Goal: Task Accomplishment & Management: Complete application form

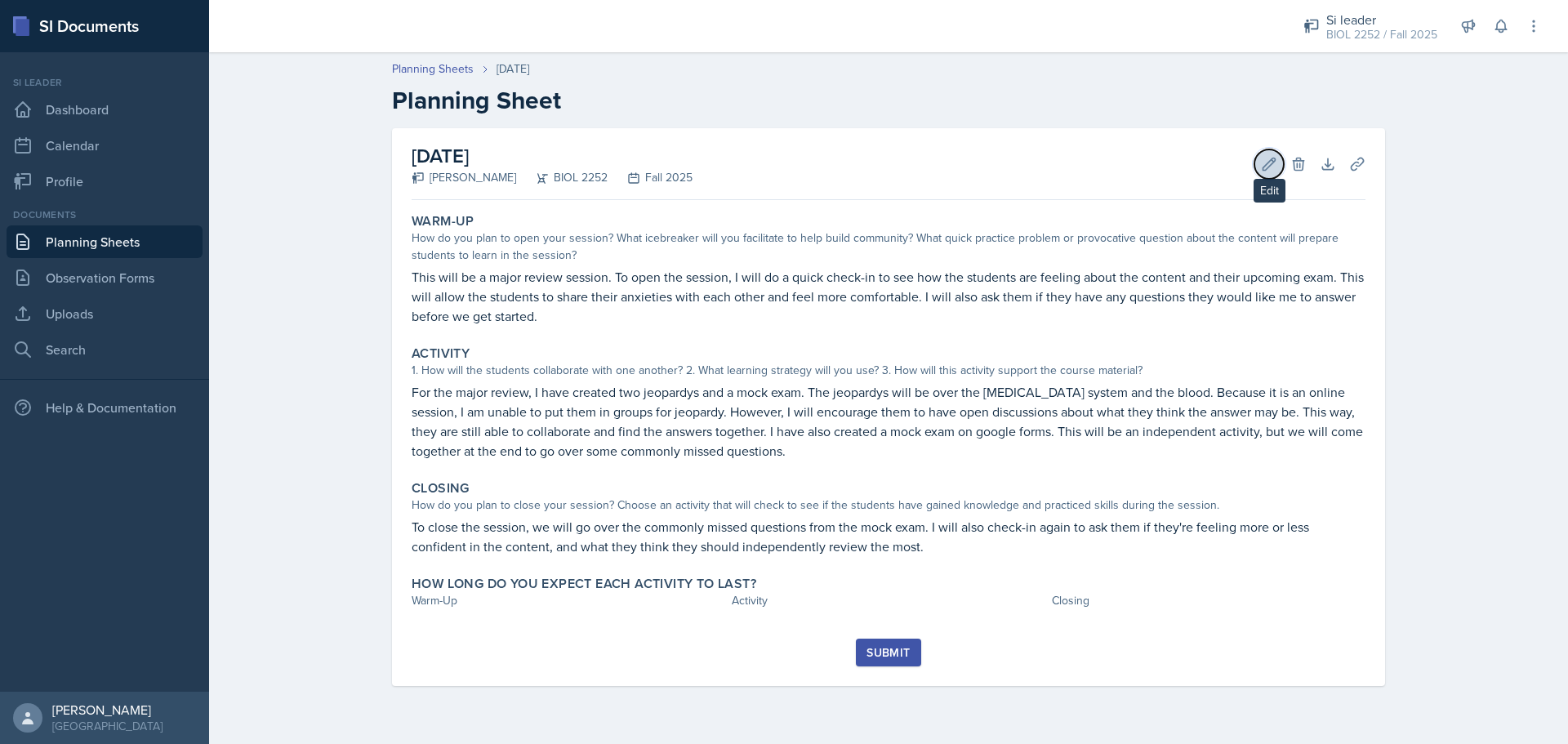
click at [1276, 159] on icon at bounding box center [1269, 164] width 12 height 12
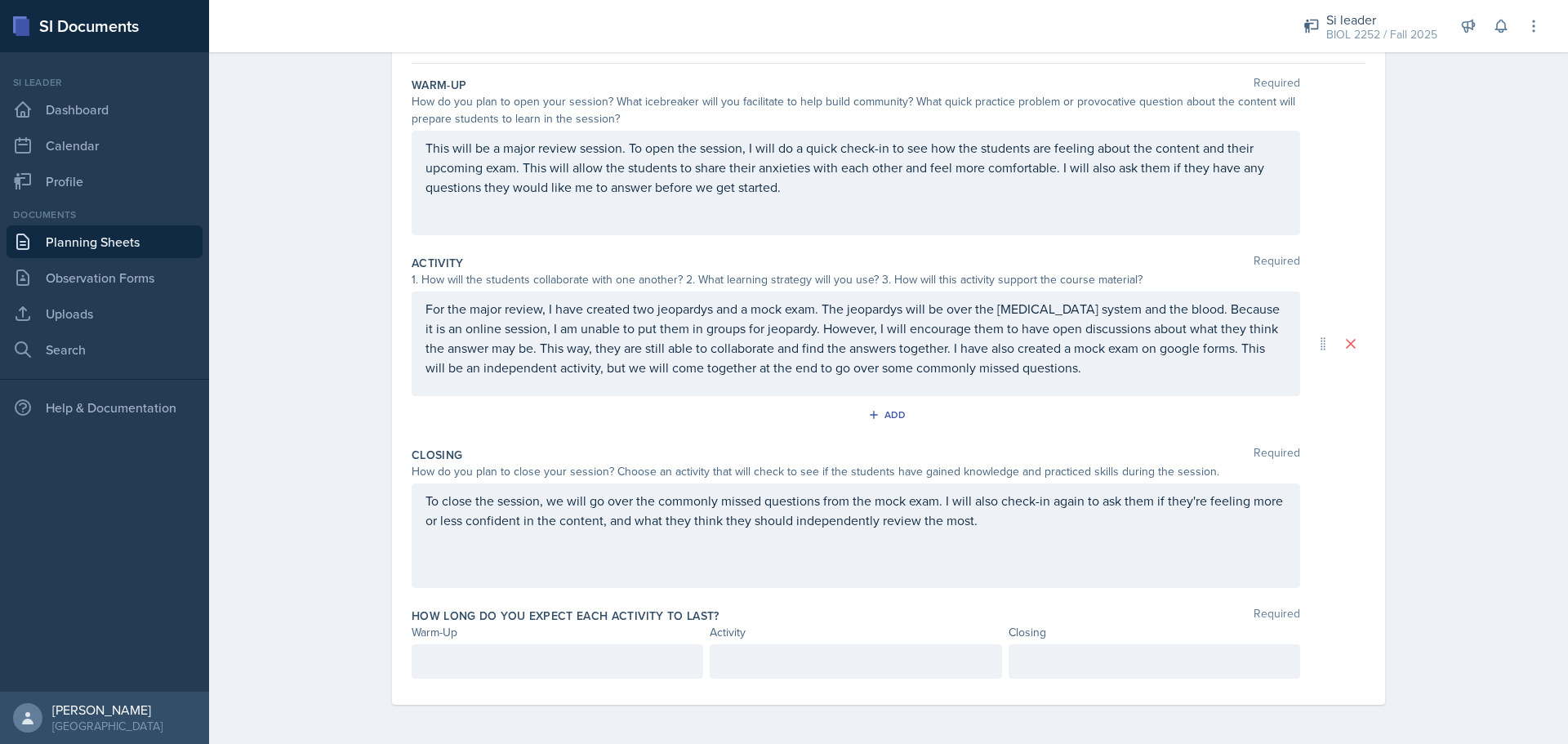
click at [543, 665] on p at bounding box center [558, 662] width 264 height 19
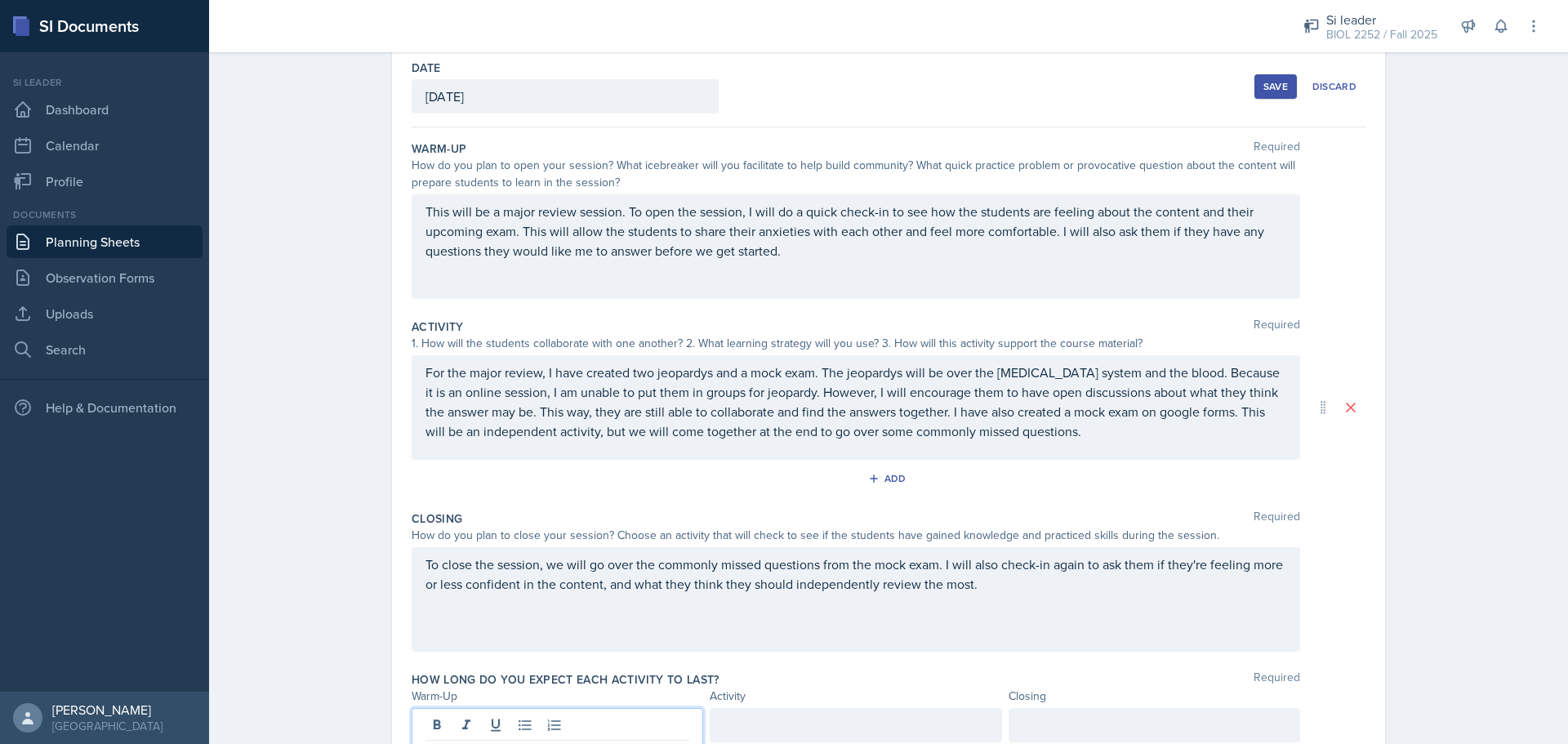
scroll to position [104, 0]
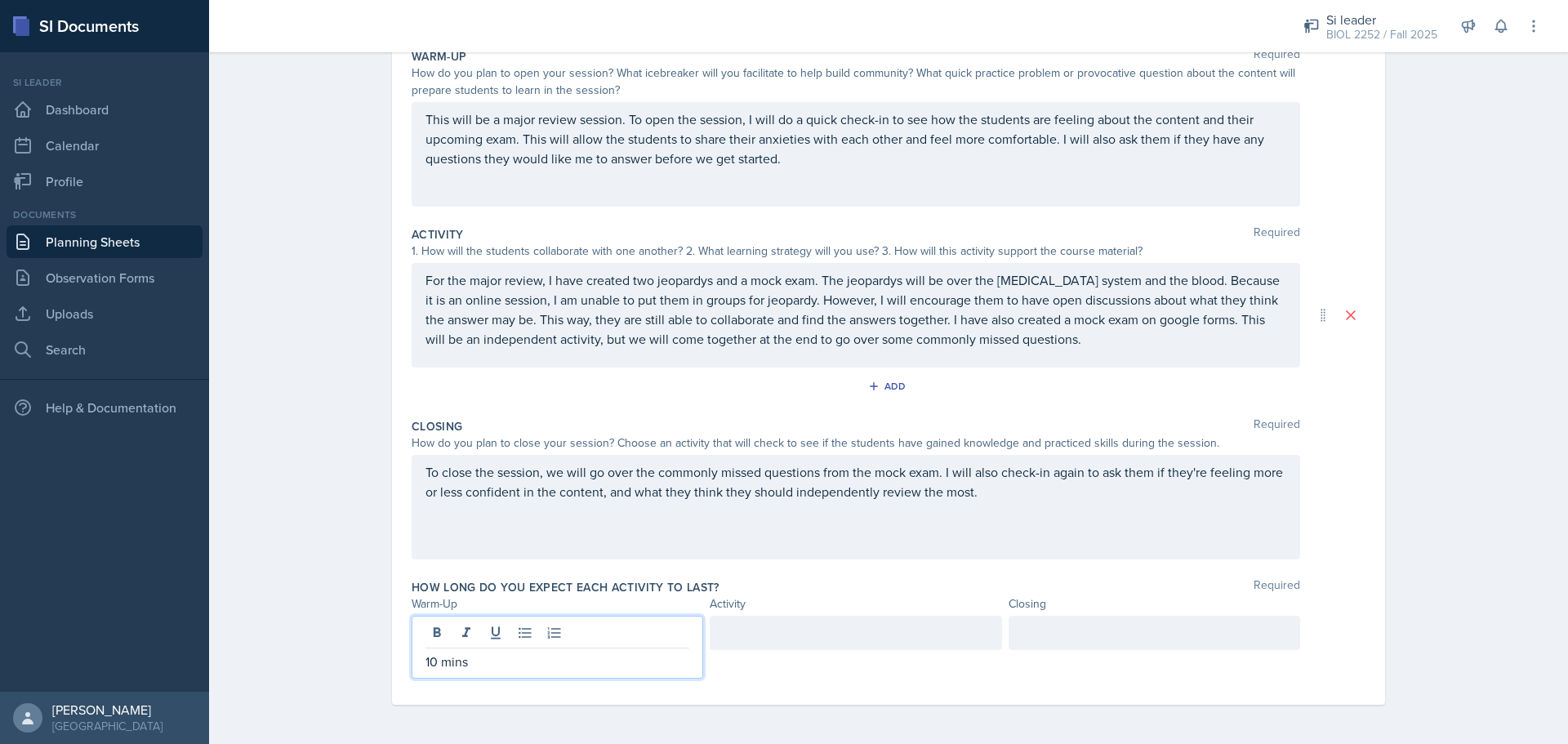
click at [931, 617] on div at bounding box center [855, 633] width 292 height 34
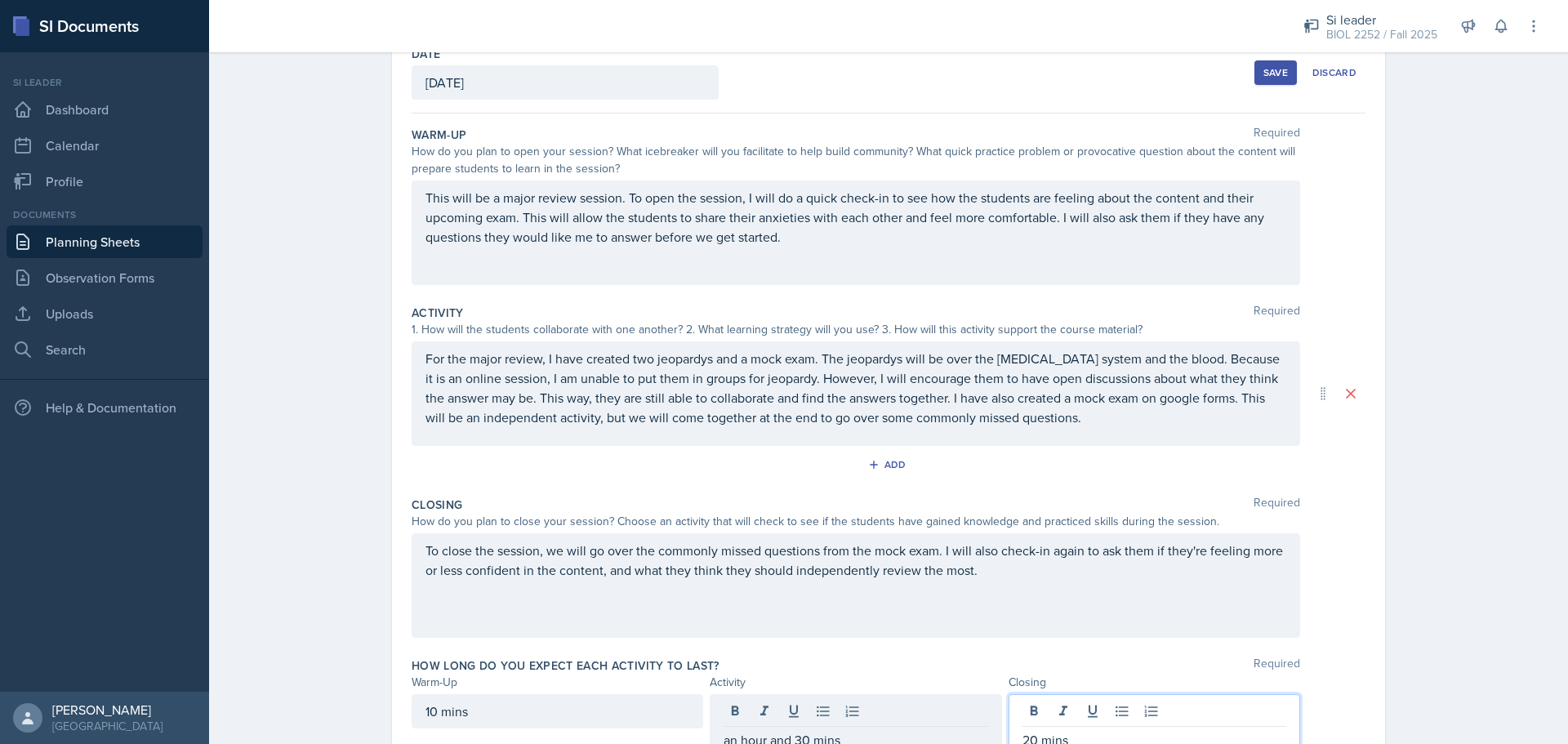
scroll to position [0, 0]
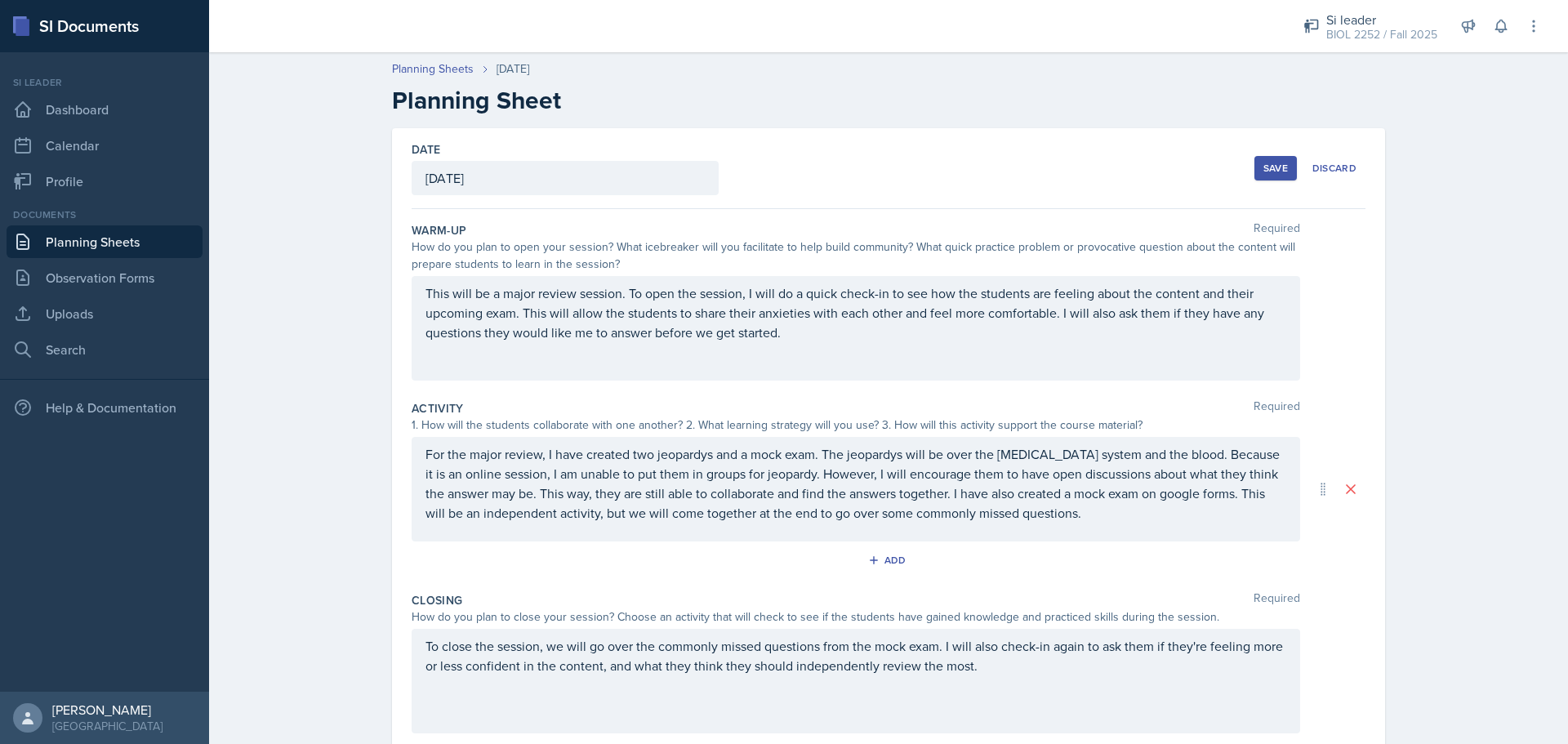
click at [1277, 158] on button "Save" at bounding box center [1275, 169] width 42 height 25
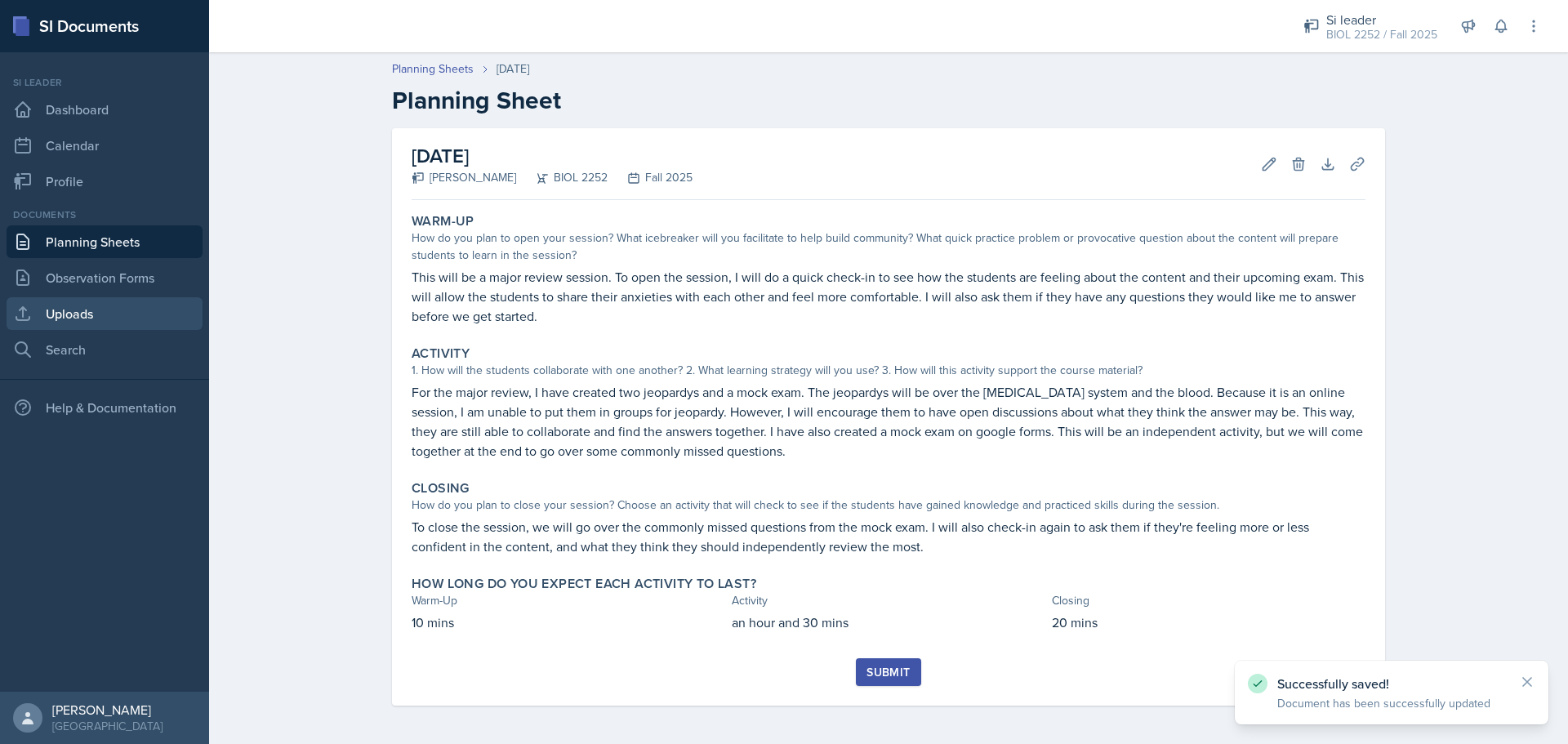
click at [129, 301] on link "Uploads" at bounding box center [104, 314] width 196 height 33
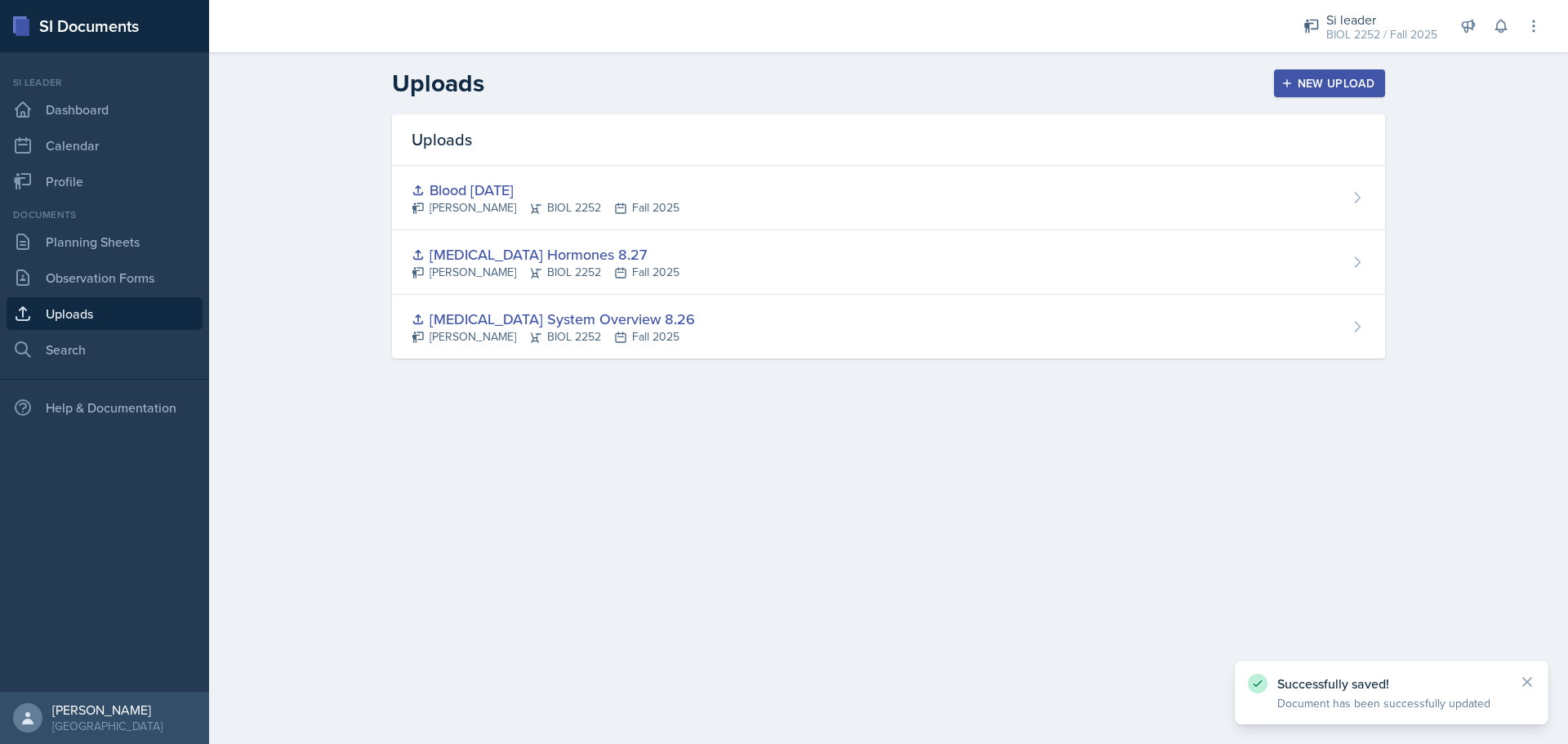
click at [1291, 89] on div "New Upload" at bounding box center [1330, 83] width 91 height 13
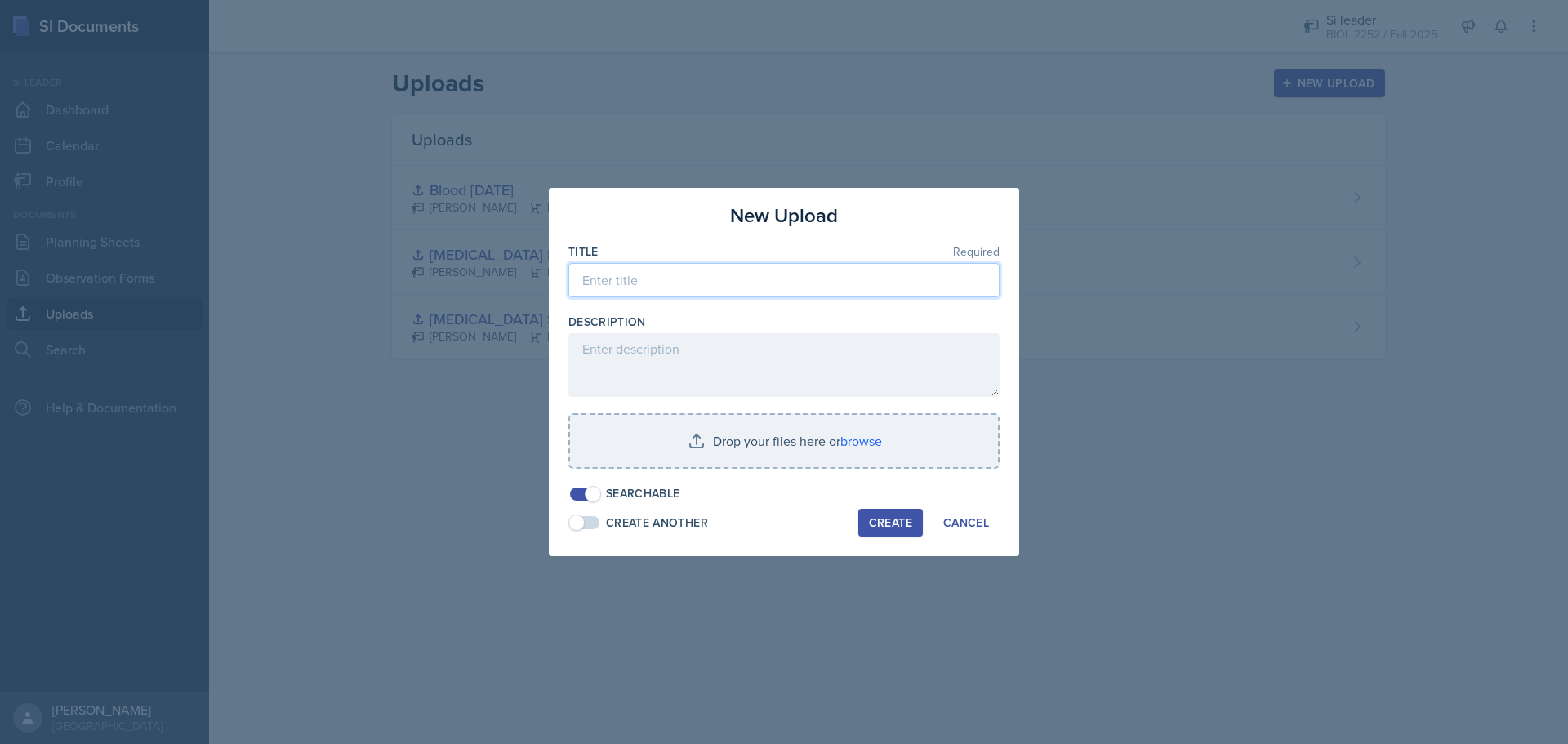
click at [804, 289] on input at bounding box center [784, 281] width 431 height 34
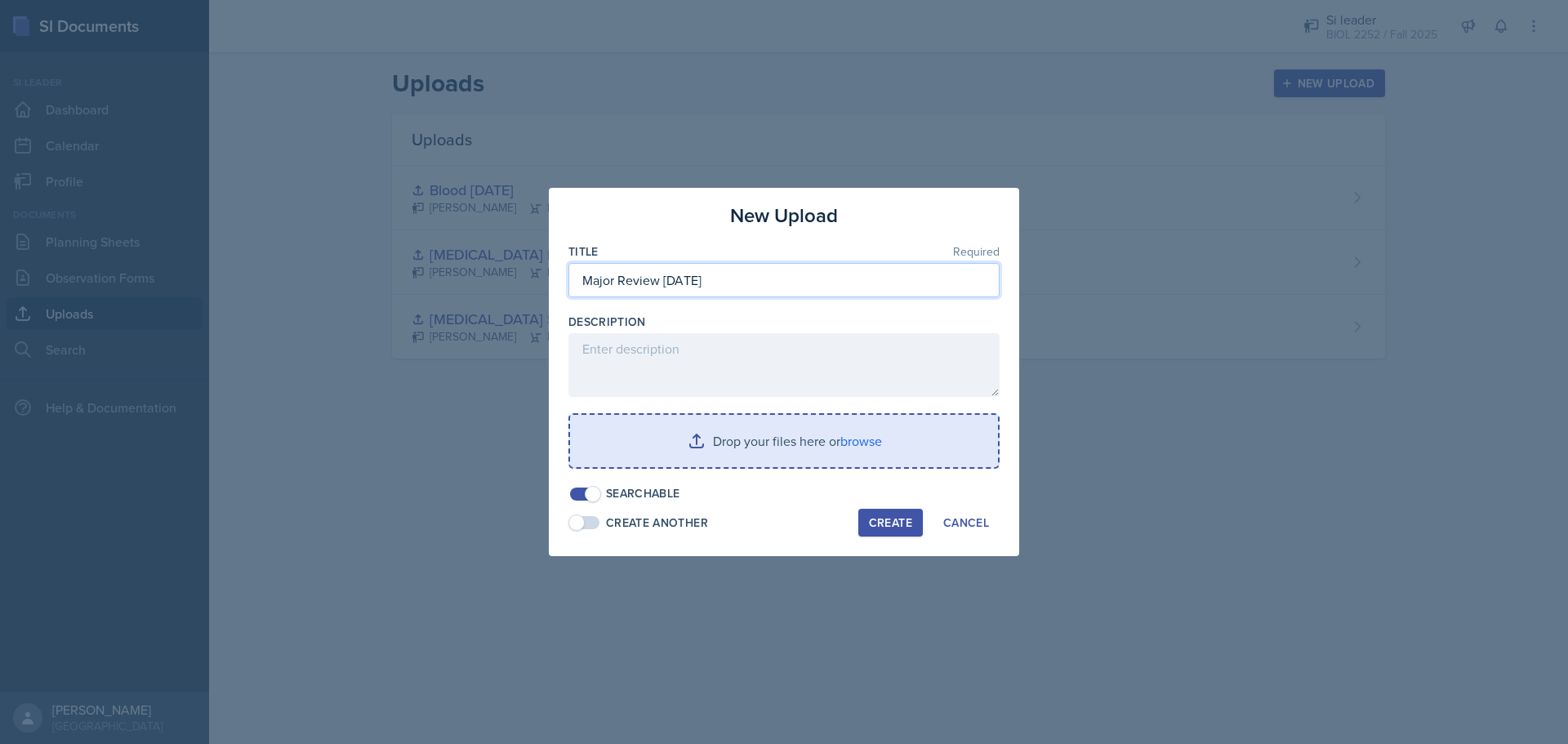
type input "Major Review [DATE]"
click at [820, 438] on input "file" at bounding box center [784, 440] width 428 height 53
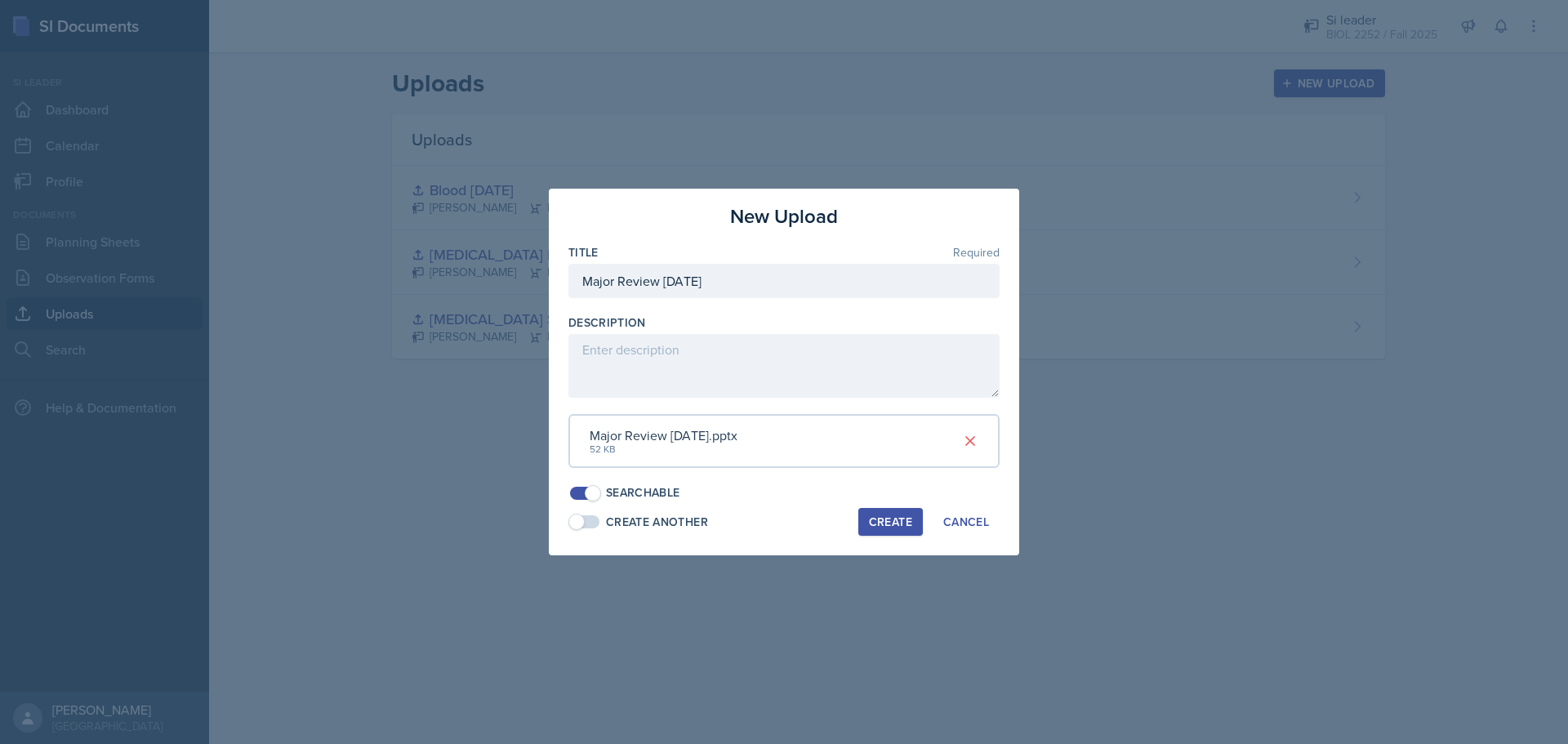
click at [867, 530] on button "Create" at bounding box center [890, 522] width 64 height 28
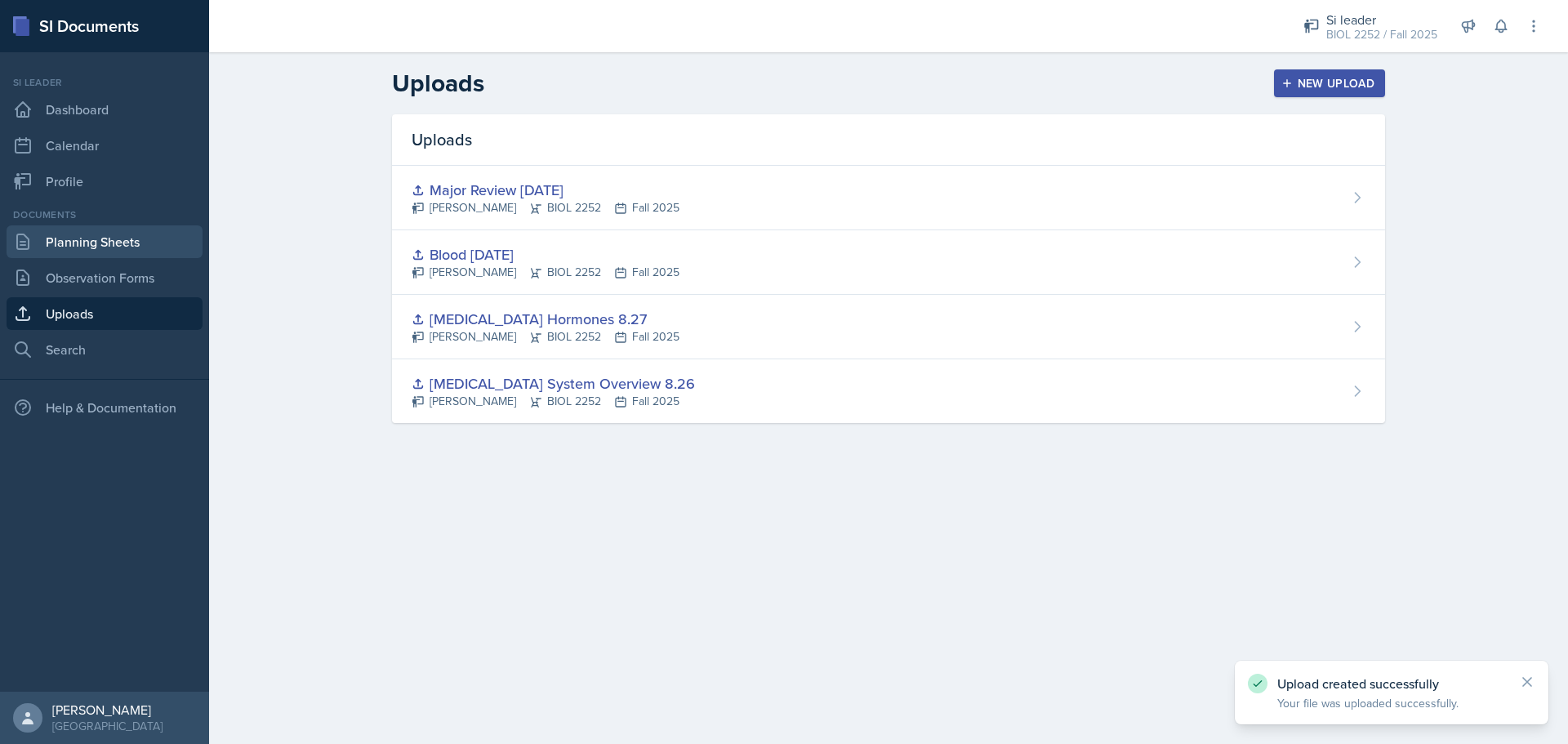
click at [159, 237] on link "Planning Sheets" at bounding box center [104, 241] width 196 height 33
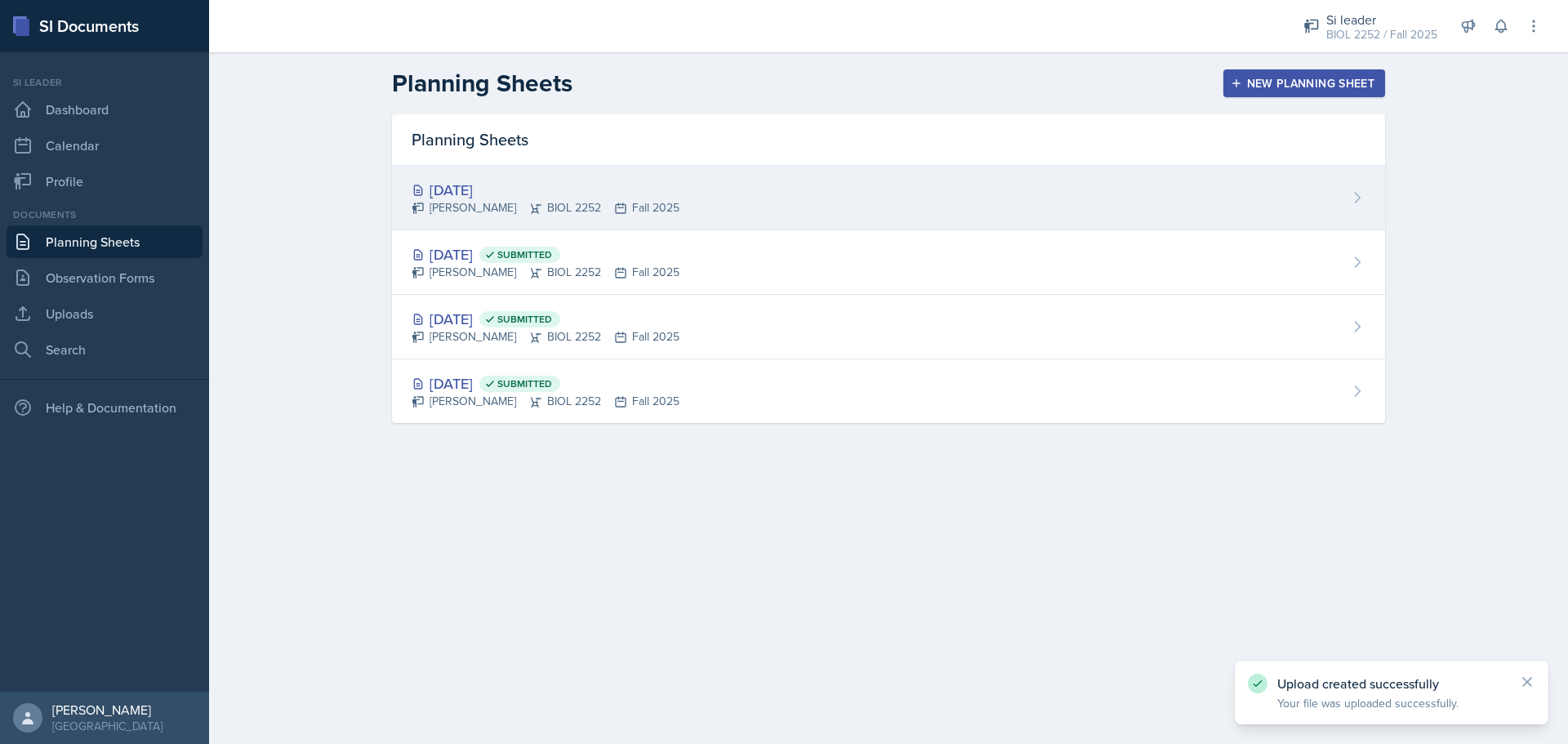
click at [582, 201] on div "[PERSON_NAME] BIOL 2252 Fall 2025" at bounding box center [546, 208] width 268 height 17
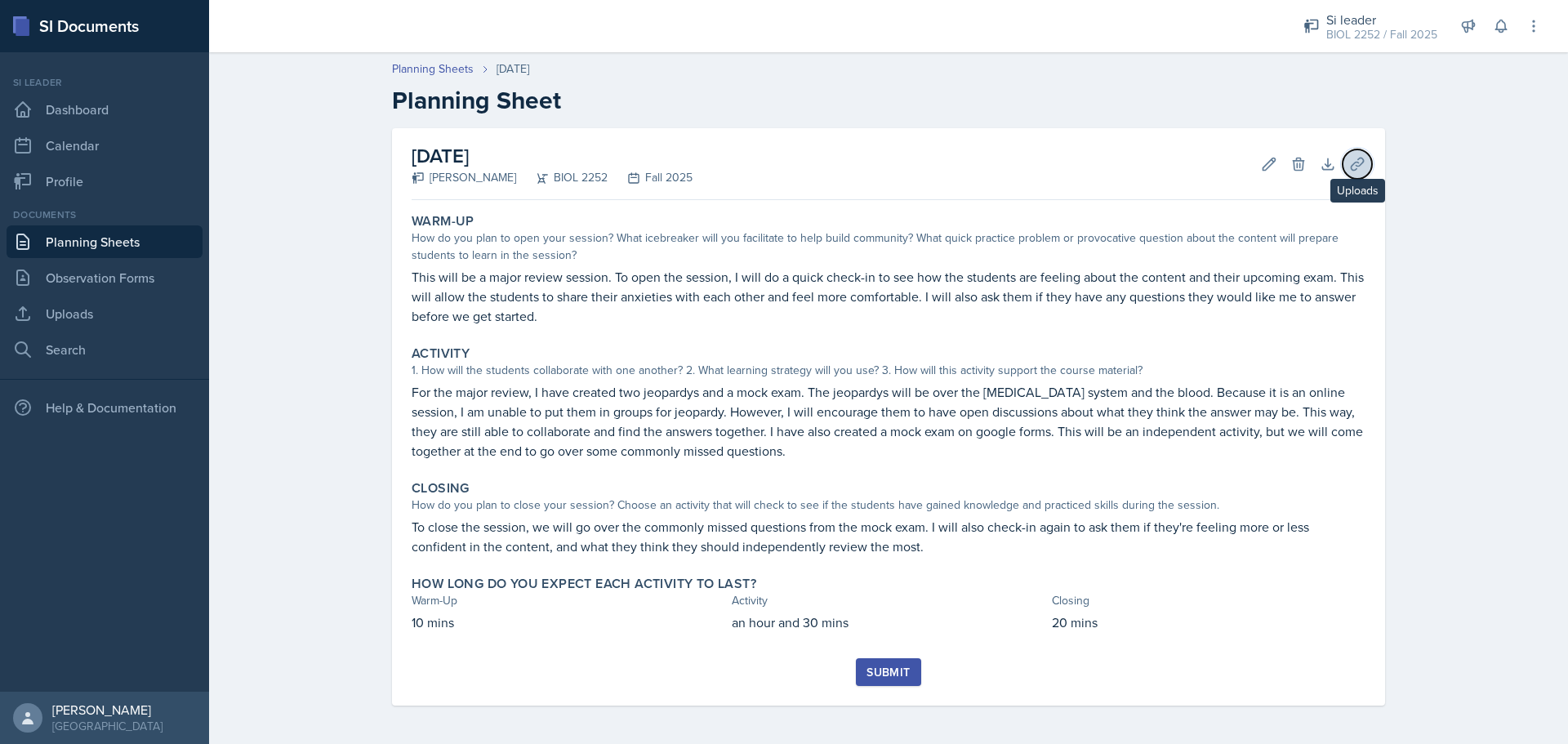
click at [1349, 168] on icon at bounding box center [1356, 164] width 16 height 16
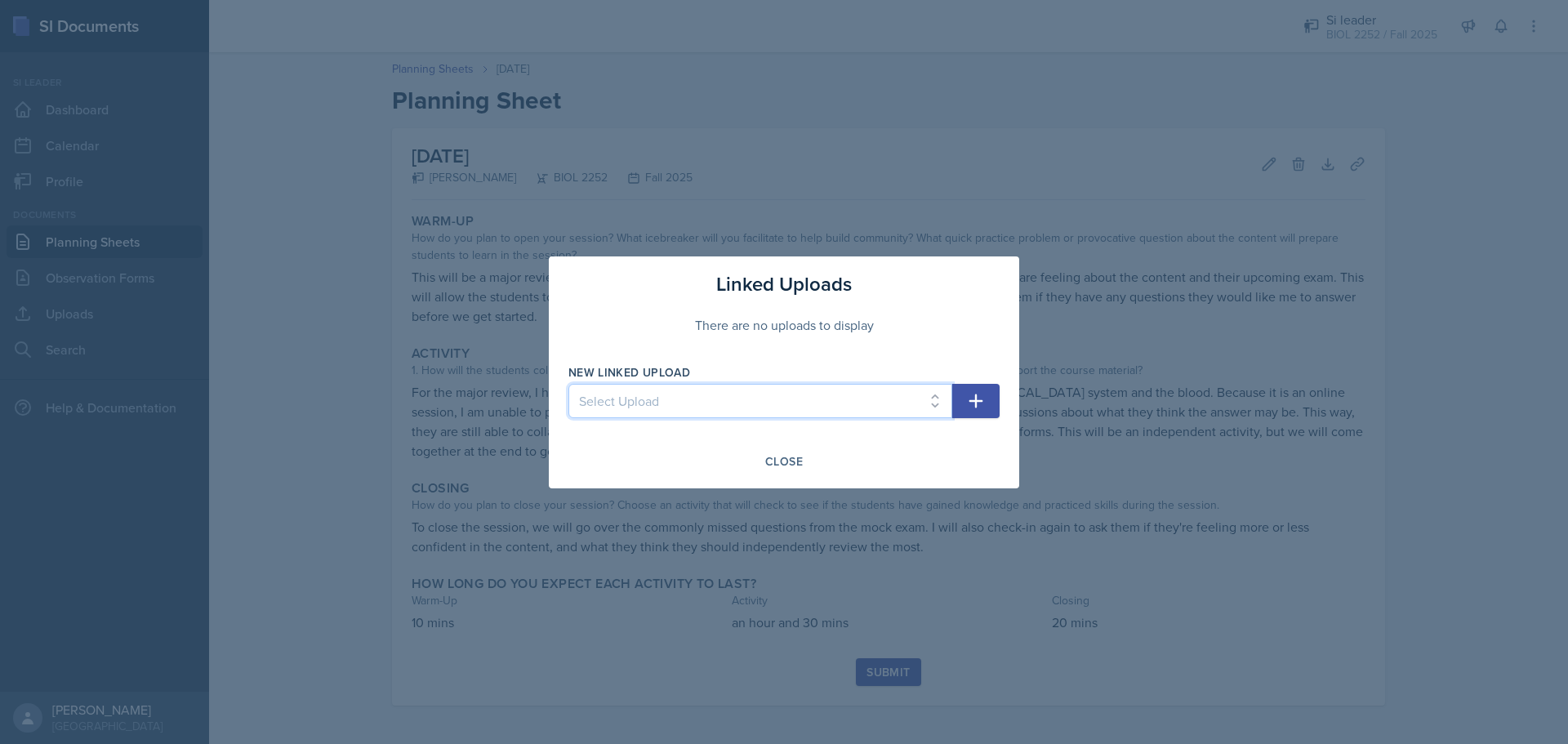
click at [870, 412] on select "Select Upload [MEDICAL_DATA] System Overview 8.26 [MEDICAL_DATA] Hormones 8.27 …" at bounding box center [760, 401] width 384 height 34
select select "40f9c00c-6979-4047-9c46-254887e8197d"
click at [569, 384] on select "Select Upload [MEDICAL_DATA] System Overview 8.26 [MEDICAL_DATA] Hormones 8.27 …" at bounding box center [760, 401] width 384 height 34
click at [957, 403] on button "button" at bounding box center [975, 401] width 47 height 34
select select
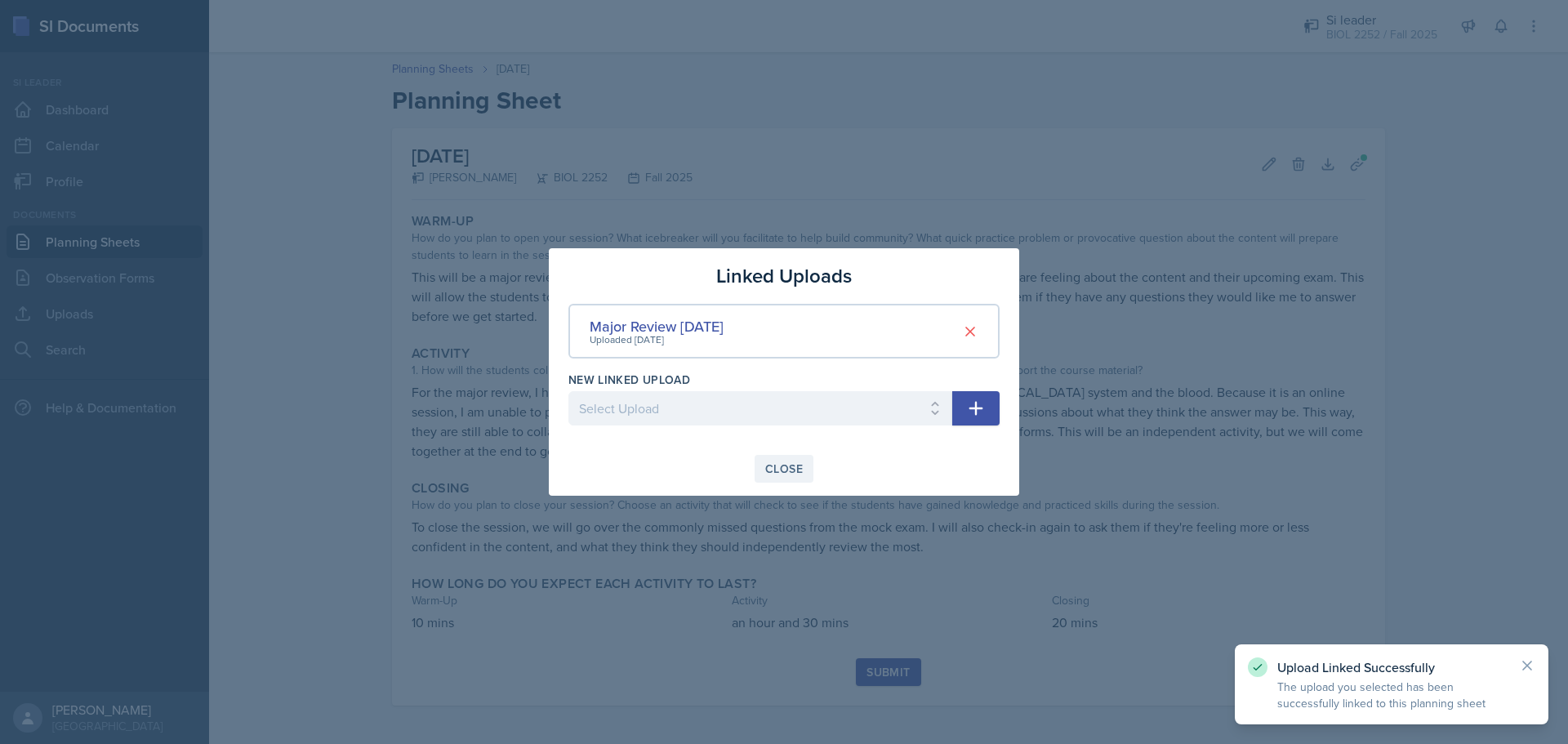
click at [789, 479] on button "Close" at bounding box center [783, 468] width 58 height 28
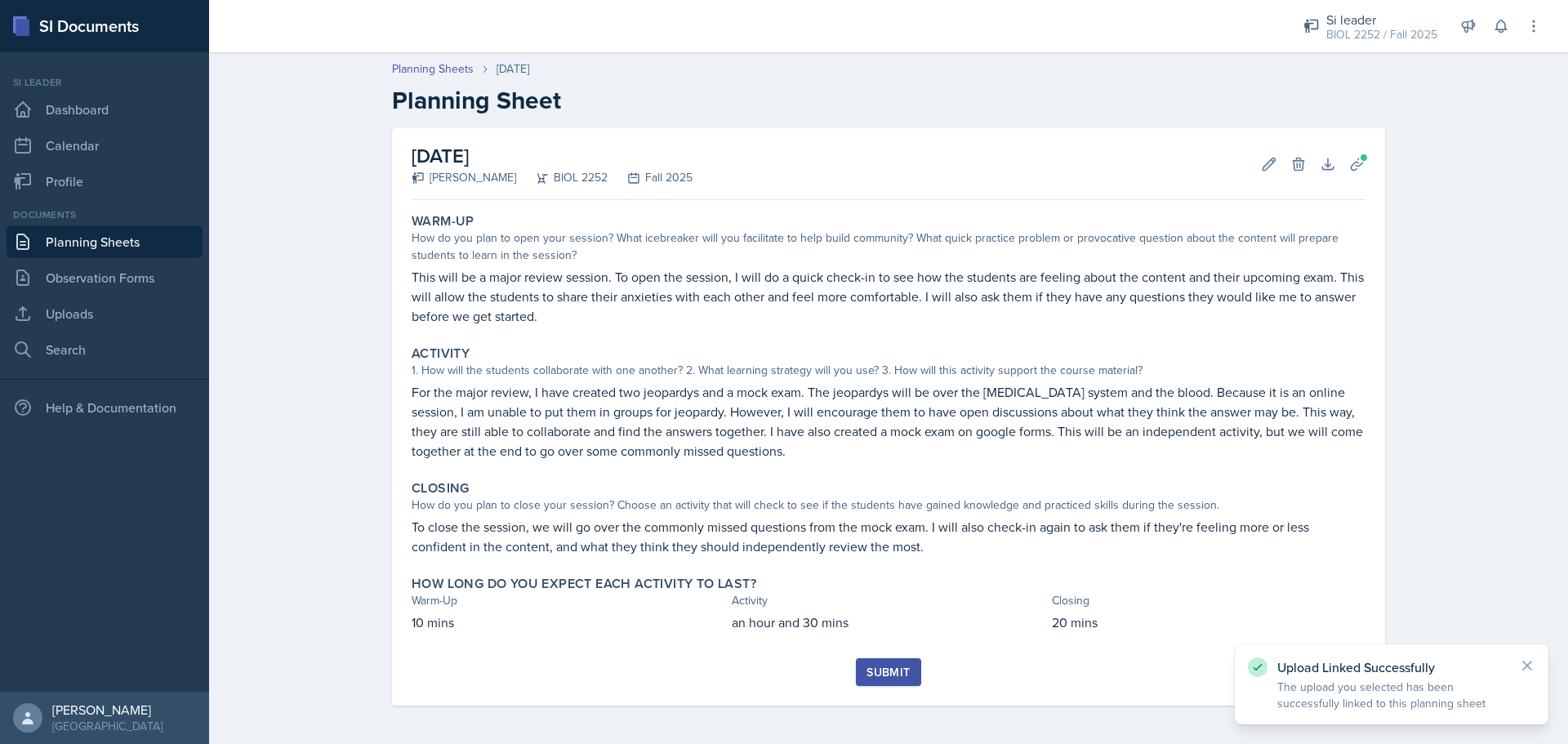
click at [870, 671] on div "Submit" at bounding box center [887, 672] width 43 height 13
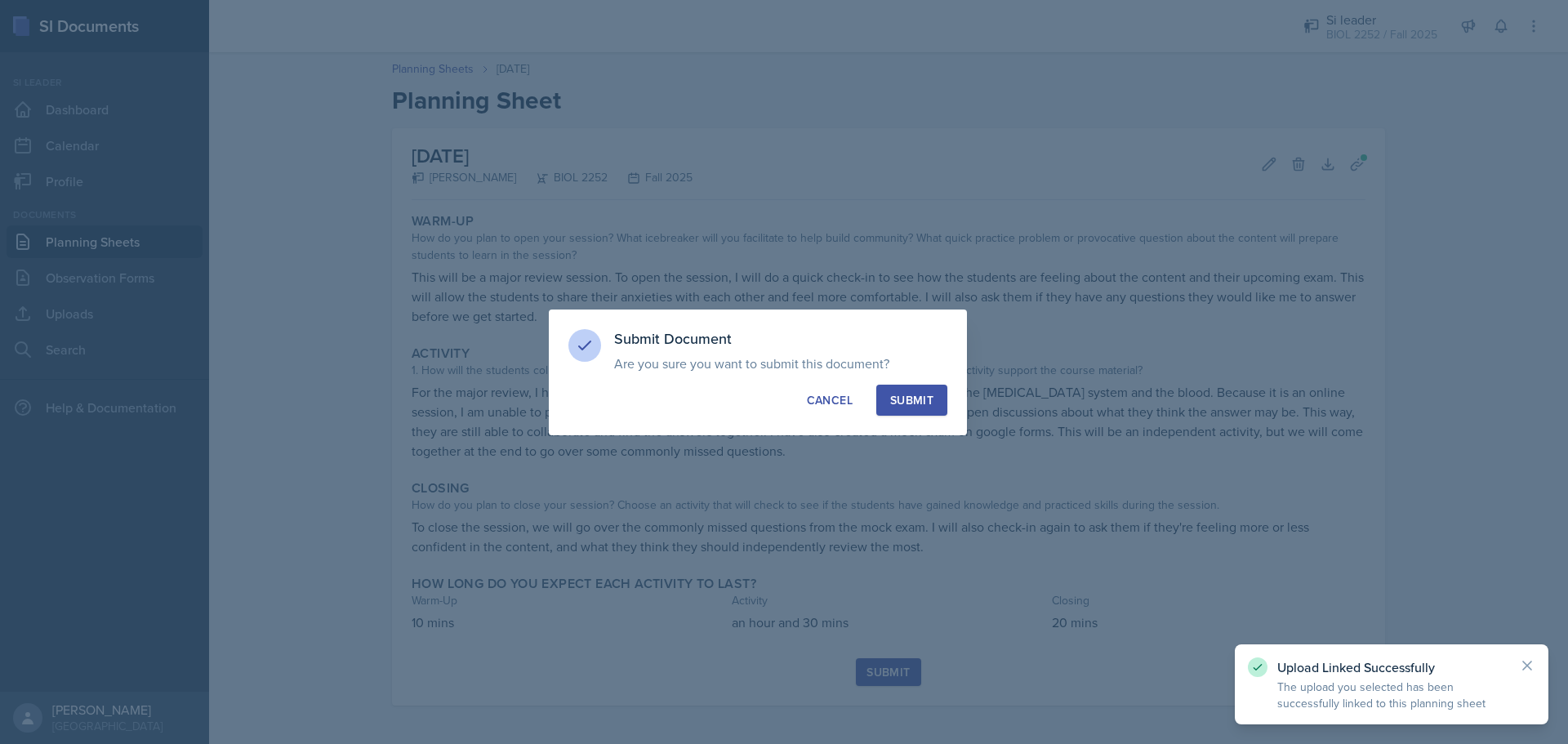
click at [908, 395] on div "Submit" at bounding box center [911, 400] width 43 height 16
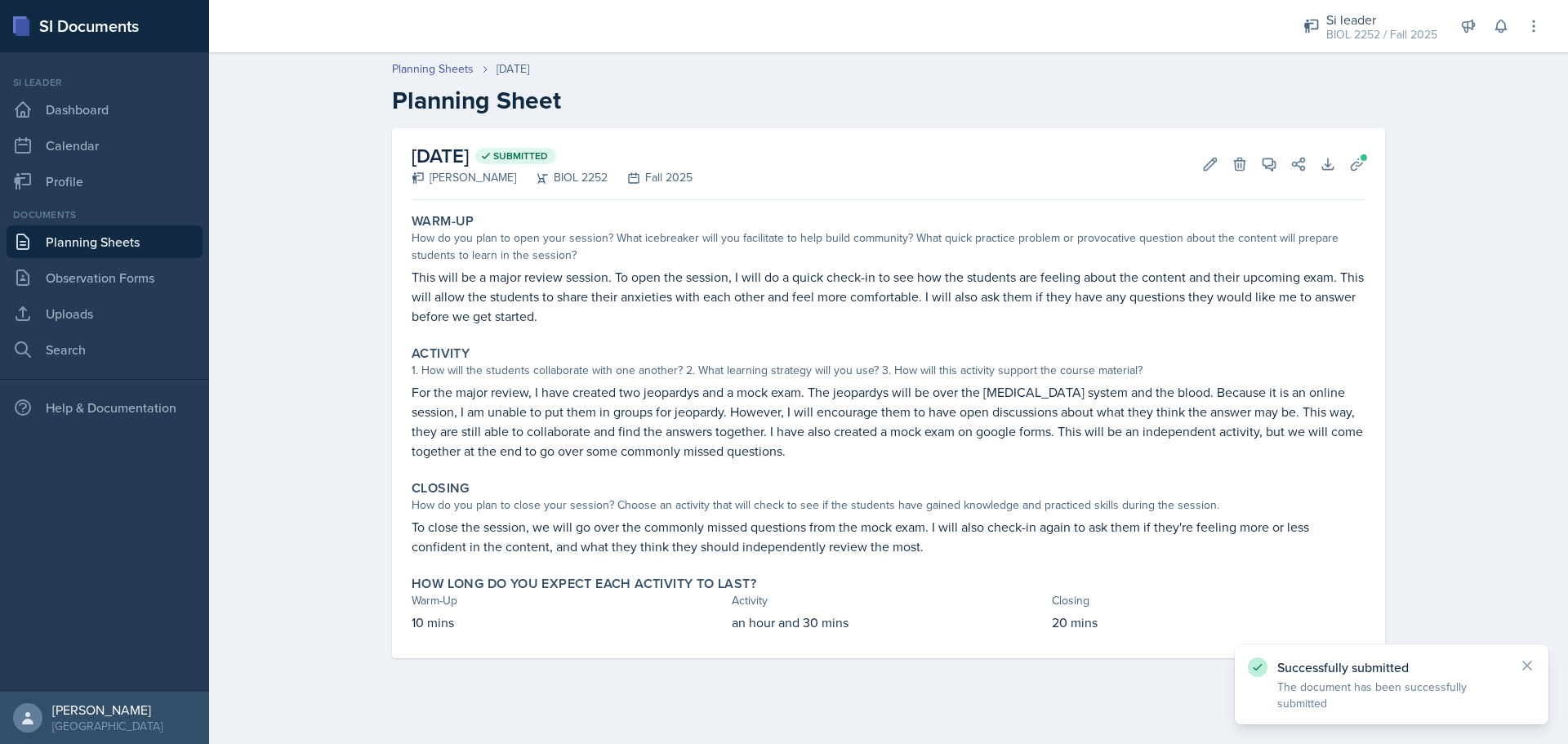
click at [1367, 151] on div "[DATE] Submitted [PERSON_NAME] BIOL 2252 Fall 2025 Edit Delete View Comments Co…" at bounding box center [888, 394] width 993 height 530
click at [1358, 157] on icon at bounding box center [1356, 164] width 16 height 16
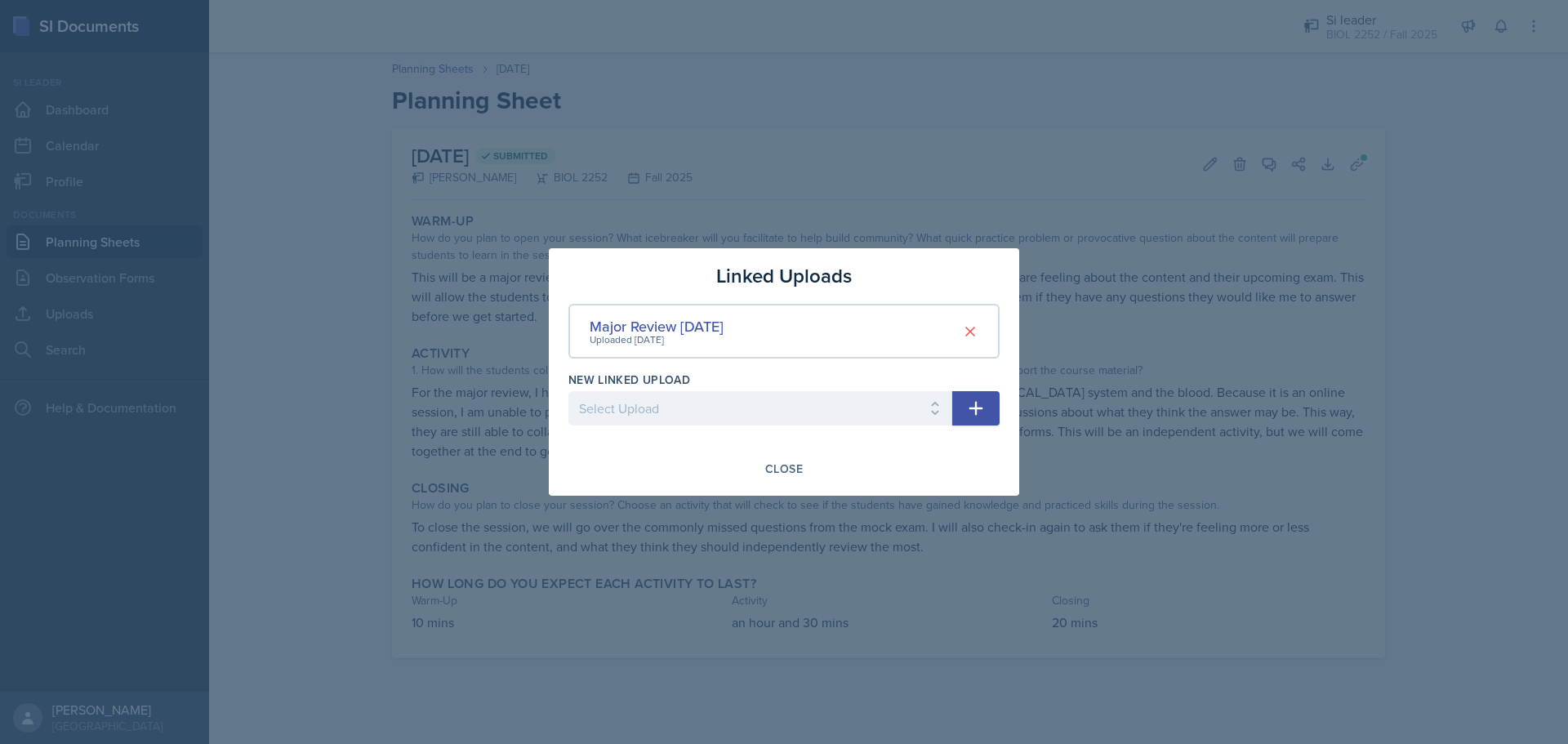
click at [785, 454] on div "Linked Uploads Major Review [DATE] Uploaded [DATE] New Linked Upload Select Upl…" at bounding box center [783, 372] width 470 height 248
click at [767, 468] on div "Close" at bounding box center [783, 469] width 37 height 13
